Goal: Task Accomplishment & Management: Use online tool/utility

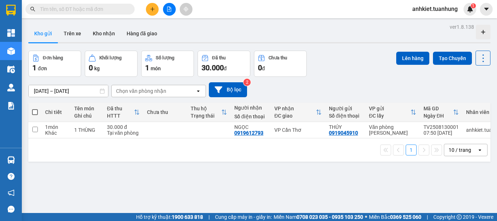
click at [35, 113] on span at bounding box center [35, 112] width 6 height 6
click at [35, 109] on input "checkbox" at bounding box center [35, 109] width 0 height 0
checkbox input "true"
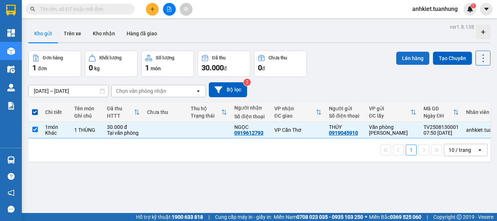
click at [415, 62] on button "Lên hàng" at bounding box center [413, 58] width 33 height 13
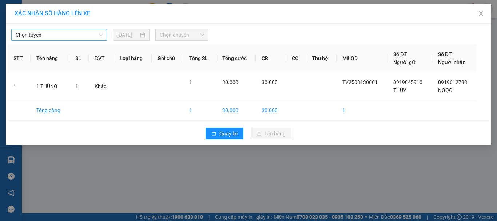
click at [74, 39] on span "Chọn tuyến" at bounding box center [59, 34] width 87 height 11
click at [42, 35] on span "Chọn tuyến" at bounding box center [59, 34] width 87 height 11
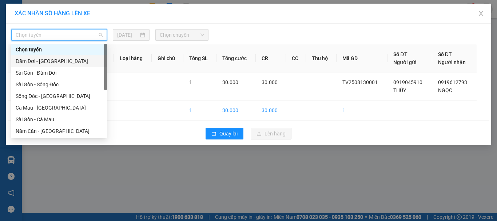
click at [45, 61] on div "Đầm Dơi - [GEOGRAPHIC_DATA]" at bounding box center [59, 61] width 87 height 8
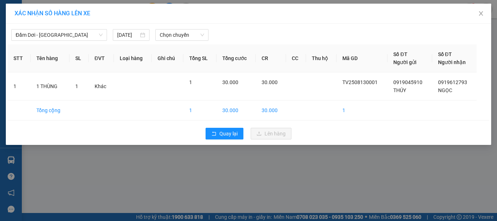
click at [185, 43] on div "Đầm Dơi - [GEOGRAPHIC_DATA] [DATE] Chọn chuyến STT Tên hàng SL ĐVT Loại hàng Gh…" at bounding box center [249, 84] width 486 height 121
click at [186, 35] on span "Chọn chuyến" at bounding box center [182, 34] width 45 height 11
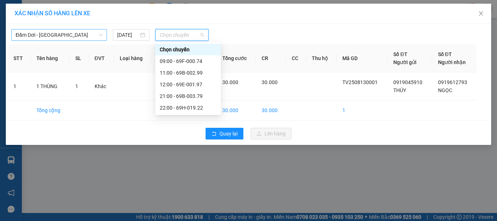
click at [34, 35] on span "Đầm Dơi - [GEOGRAPHIC_DATA]" at bounding box center [59, 34] width 87 height 11
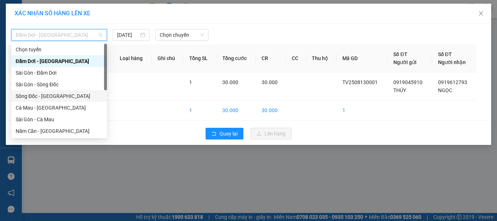
click at [53, 99] on div "Sông Đốc - [GEOGRAPHIC_DATA]" at bounding box center [59, 96] width 87 height 8
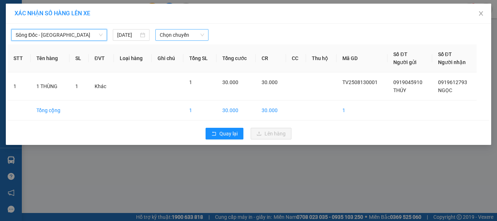
click at [182, 31] on span "Chọn chuyến" at bounding box center [182, 34] width 45 height 11
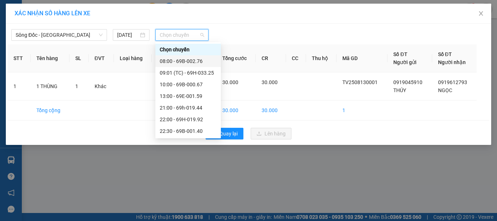
click at [183, 63] on div "08:00 - 69B-002.76" at bounding box center [188, 61] width 57 height 8
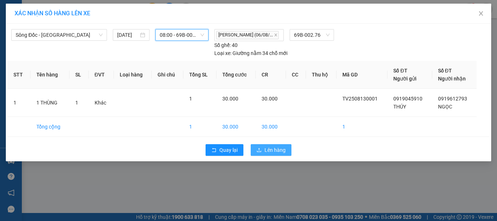
click at [273, 153] on span "Lên hàng" at bounding box center [275, 150] width 21 height 8
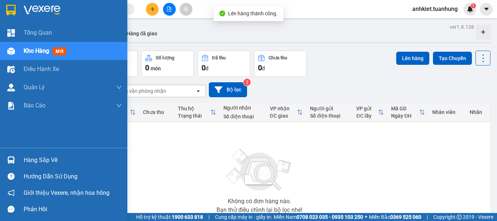
click at [42, 58] on div "Kho hàng mới" at bounding box center [73, 51] width 98 height 18
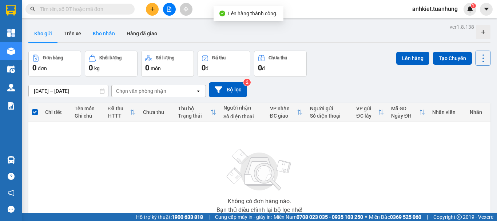
click at [106, 34] on button "Kho nhận" at bounding box center [104, 33] width 34 height 17
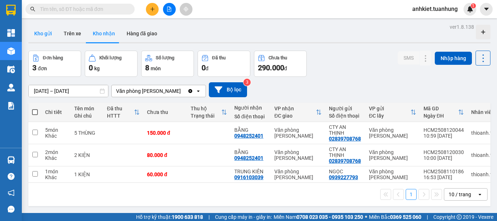
click at [52, 28] on button "Kho gửi" at bounding box center [42, 33] width 29 height 17
